Goal: Entertainment & Leisure: Consume media (video, audio)

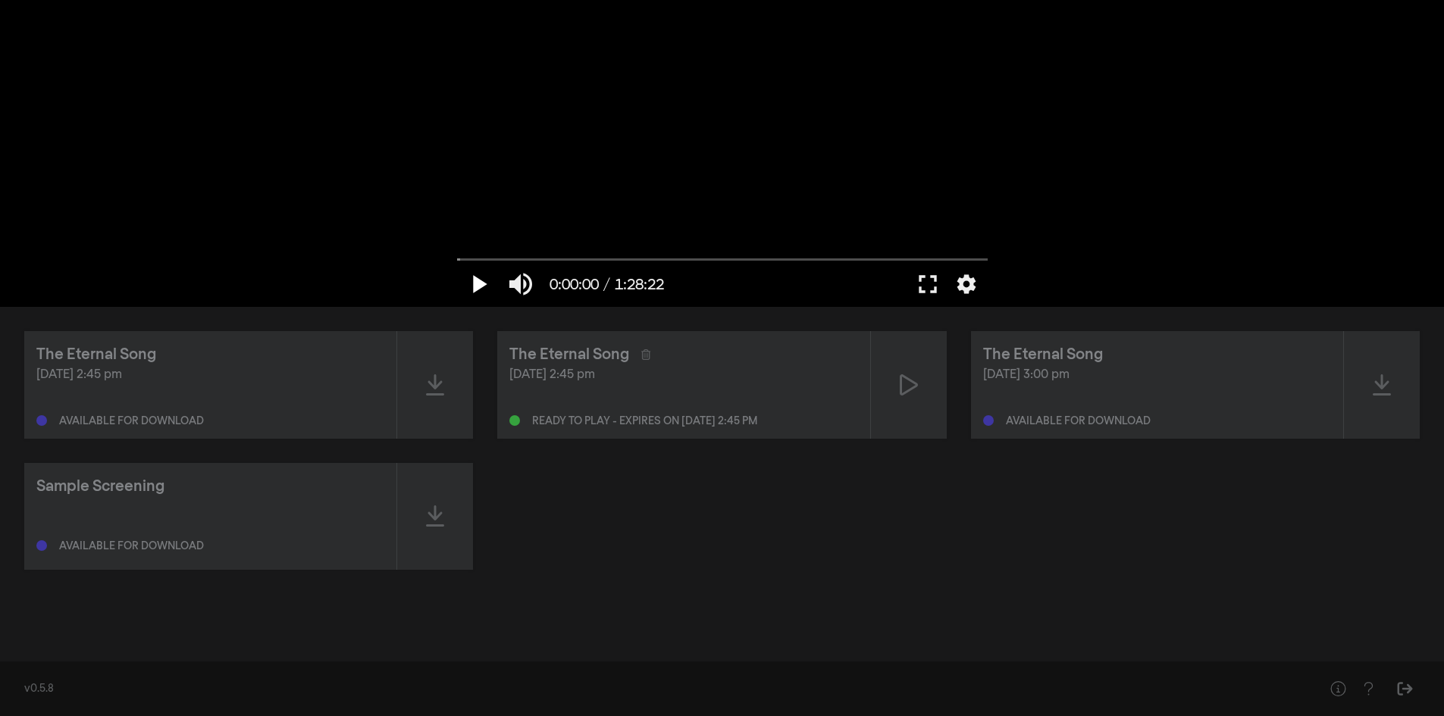
click at [478, 278] on button "play_arrow" at bounding box center [478, 283] width 42 height 45
click at [478, 278] on button "pause" at bounding box center [478, 283] width 42 height 45
click at [476, 255] on input "Seek" at bounding box center [722, 259] width 530 height 9
click at [499, 257] on input "Seek" at bounding box center [722, 259] width 530 height 9
drag, startPoint x: 496, startPoint y: 257, endPoint x: 411, endPoint y: 265, distance: 86.0
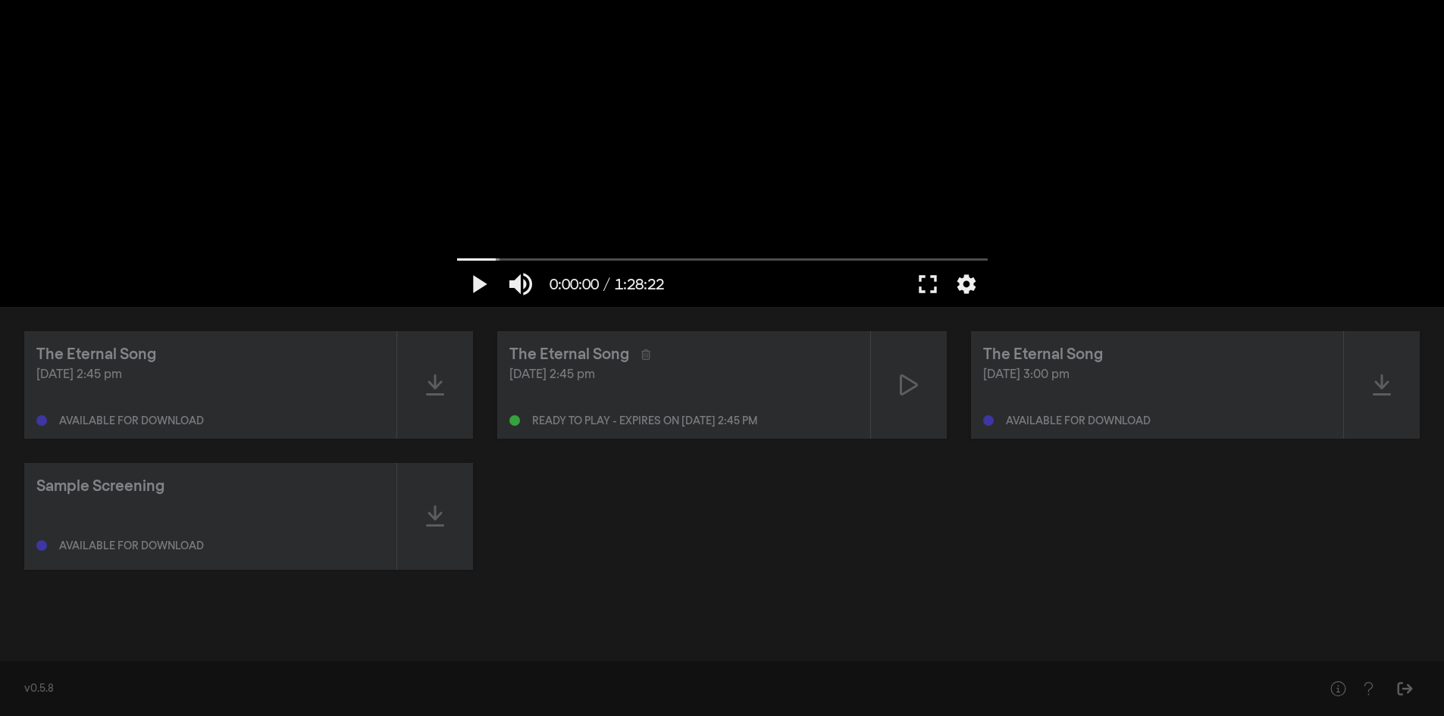
type input "0"
click at [457, 264] on input "Seek" at bounding box center [722, 259] width 530 height 9
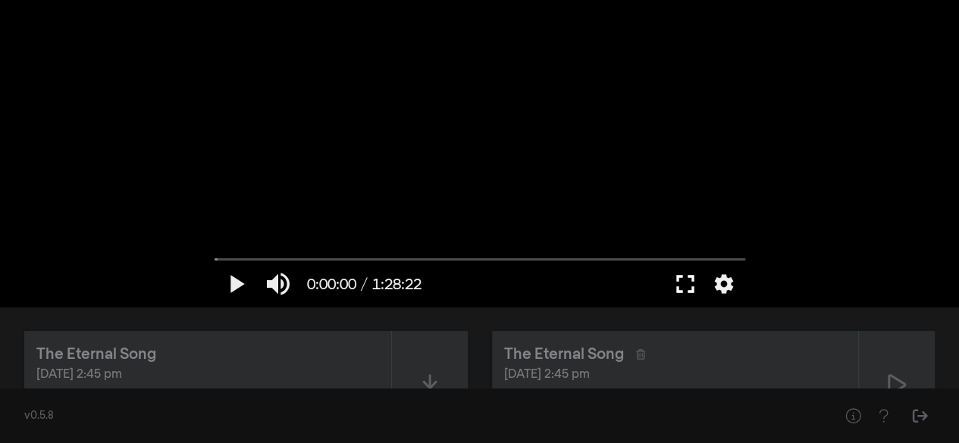
click at [694, 286] on button "fullscreen" at bounding box center [685, 283] width 42 height 45
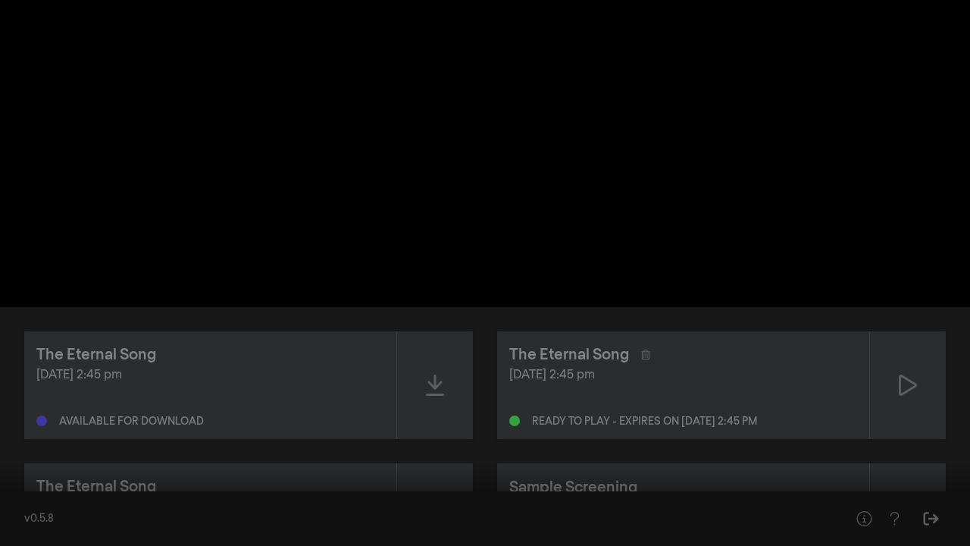
click at [881, 500] on button "fullscreen_exit" at bounding box center [902, 522] width 42 height 45
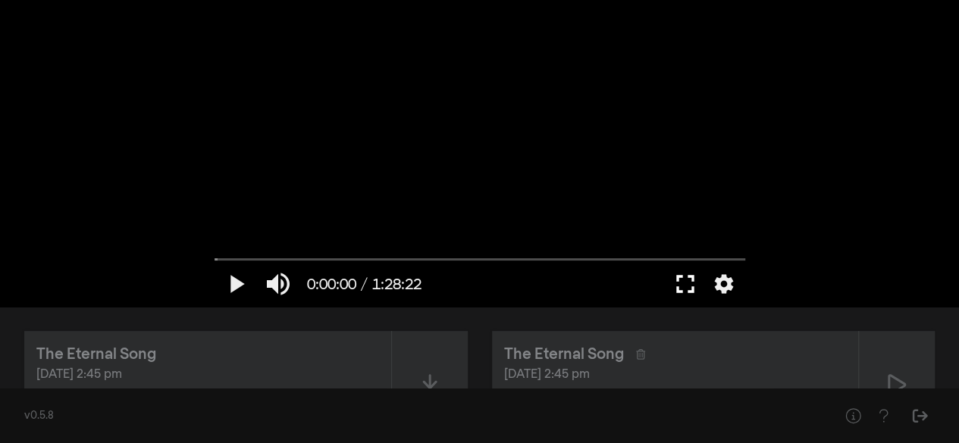
click at [664, 261] on button "fullscreen" at bounding box center [685, 283] width 42 height 45
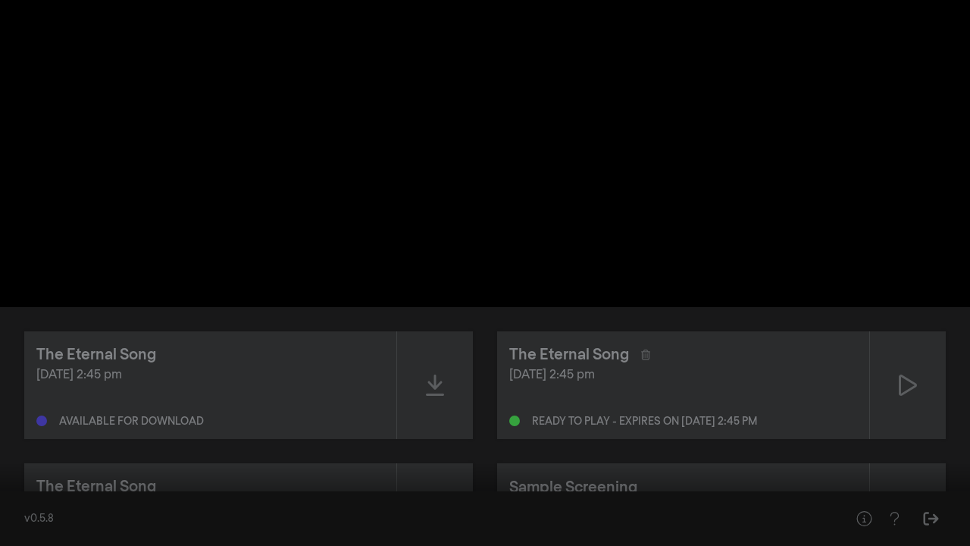
click at [943, 407] on div at bounding box center [485, 273] width 970 height 546
type input "0.215718"
